Goal: Transaction & Acquisition: Purchase product/service

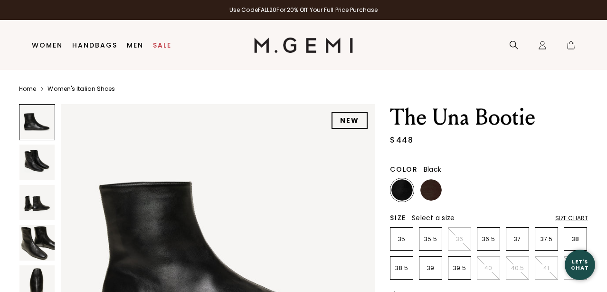
scroll to position [101, 0]
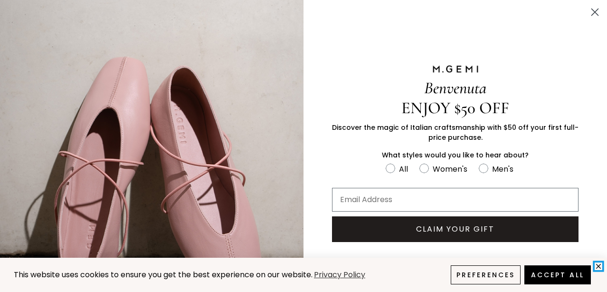
click at [601, 265] on icon "close" at bounding box center [599, 266] width 8 height 8
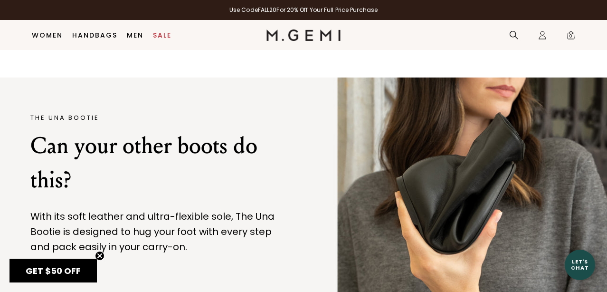
scroll to position [1091, 0]
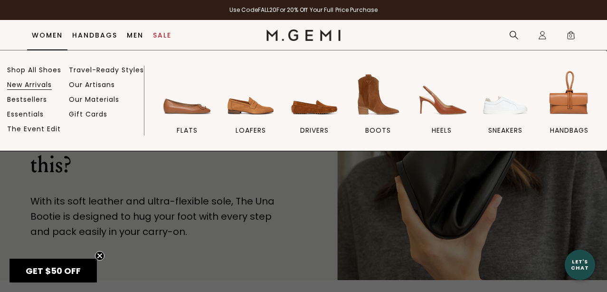
click at [41, 83] on link "New Arrivals" at bounding box center [29, 84] width 45 height 9
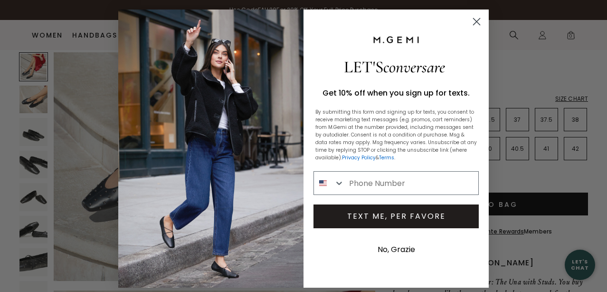
click at [396, 243] on button "No, Grazie" at bounding box center [396, 250] width 47 height 24
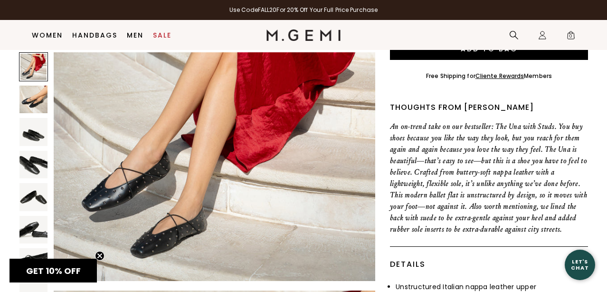
scroll to position [258, 0]
